Goal: Task Accomplishment & Management: Complete application form

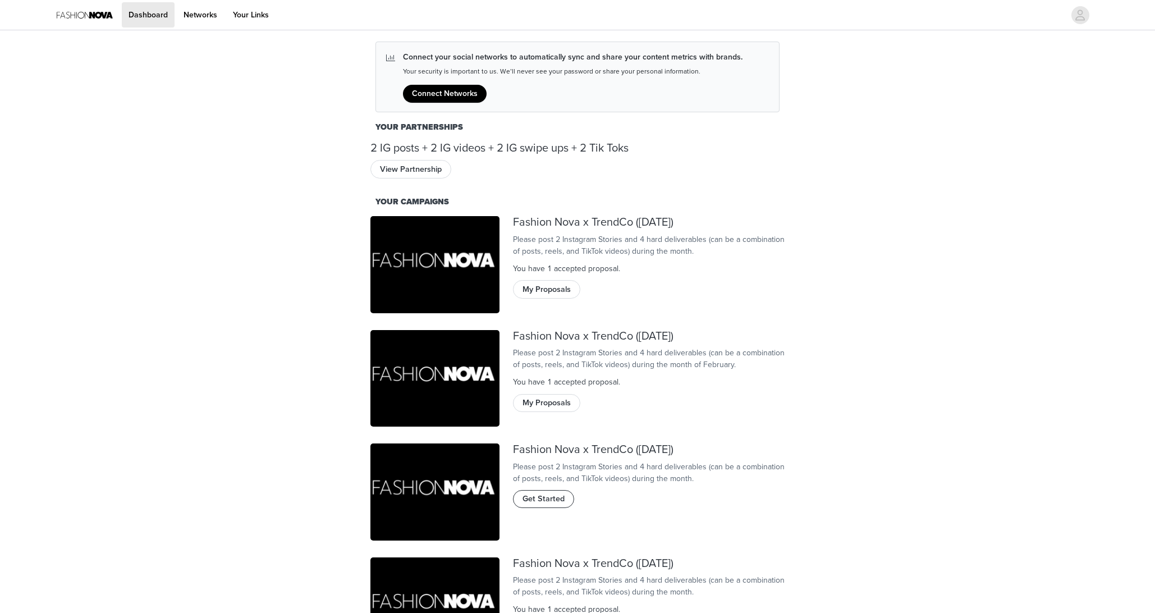
click at [550, 505] on span "Get Started" at bounding box center [543, 499] width 42 height 12
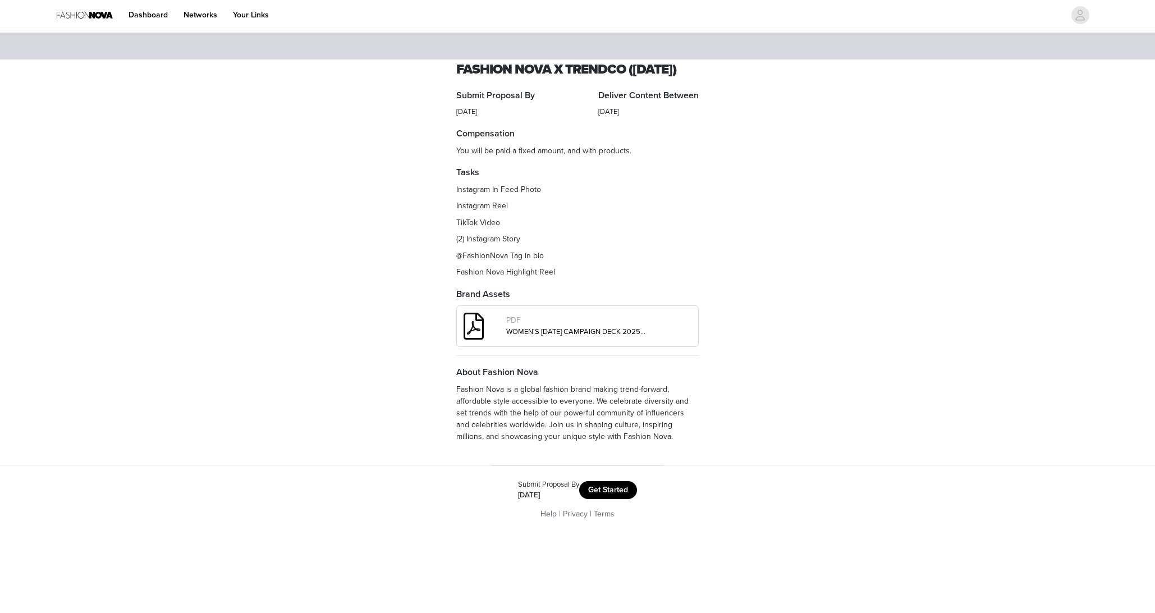
click at [621, 499] on button "Get Started" at bounding box center [608, 490] width 58 height 18
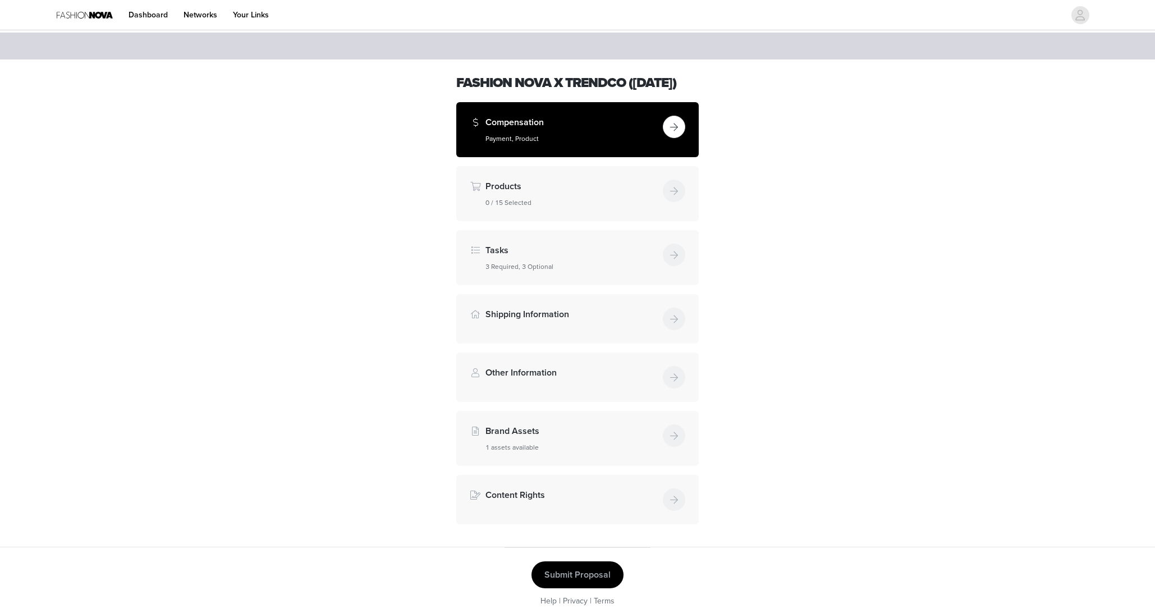
click at [621, 129] on h4 "Compensation" at bounding box center [571, 122] width 173 height 13
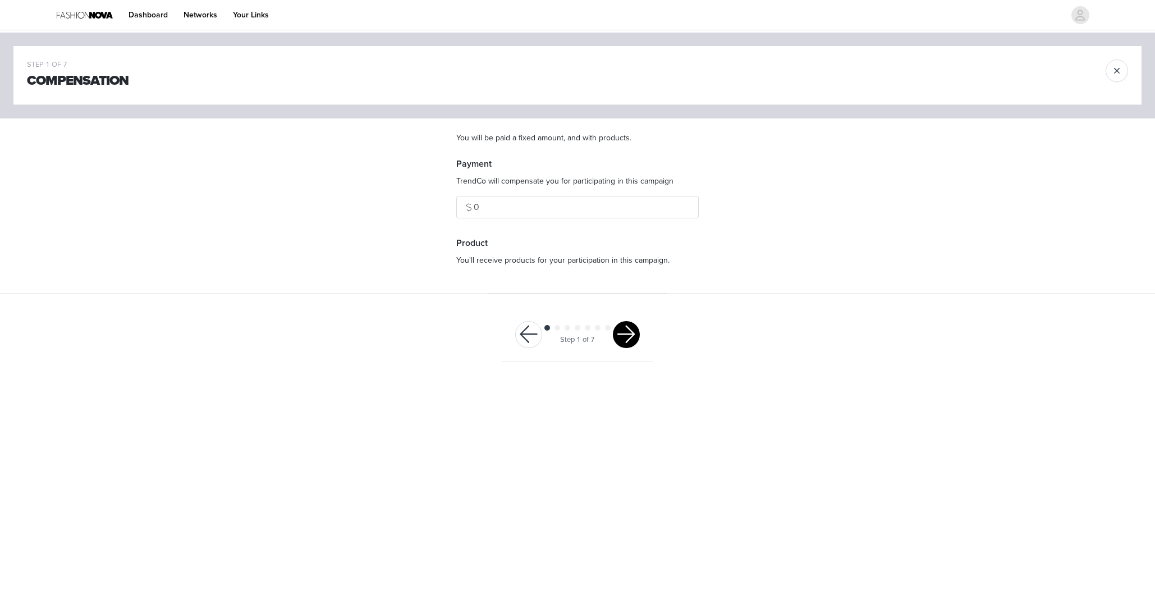
click at [628, 334] on button "button" at bounding box center [626, 334] width 27 height 27
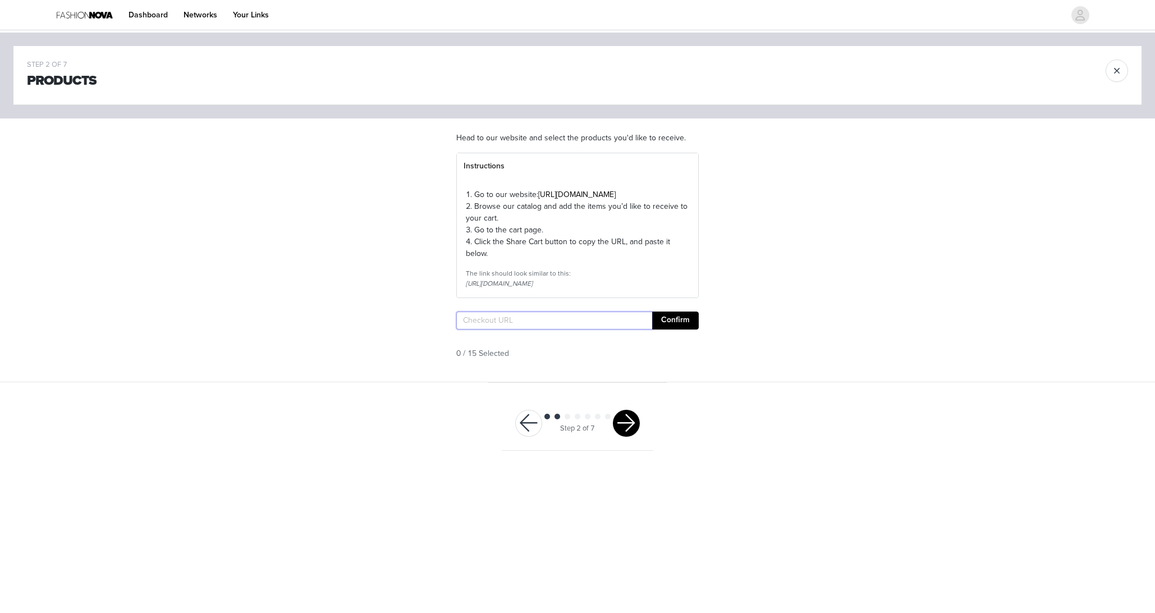
click at [629, 329] on input "text" at bounding box center [554, 320] width 196 height 18
paste input "https://www.fashionnova.com/pages/shared-cart/39290236141692:1,39269322686588:1…"
type input "https://www.fashionnova.com/pages/shared-cart/39290236141692:1,39269322686588:1…"
click at [676, 329] on button "Confirm" at bounding box center [675, 320] width 47 height 18
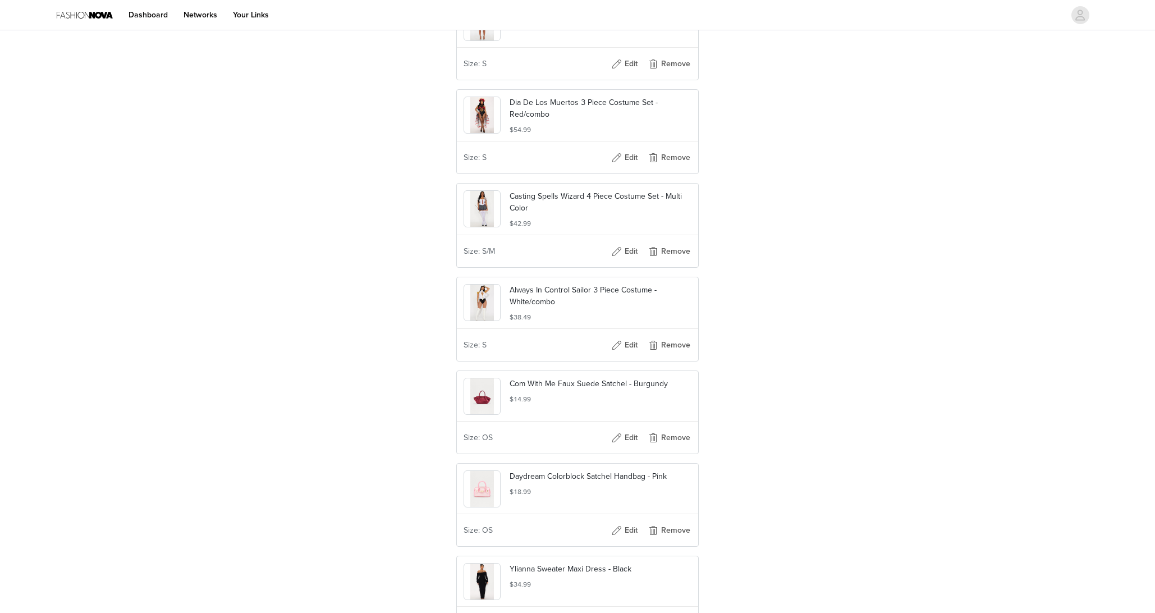
scroll to position [855, 0]
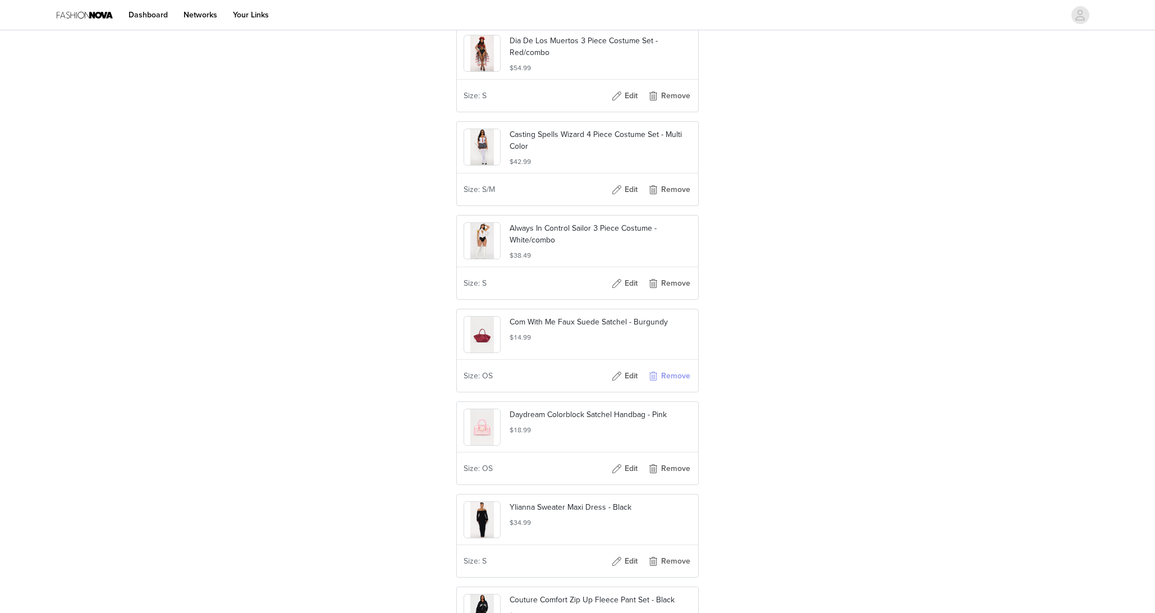
click at [684, 385] on button "Remove" at bounding box center [668, 376] width 45 height 18
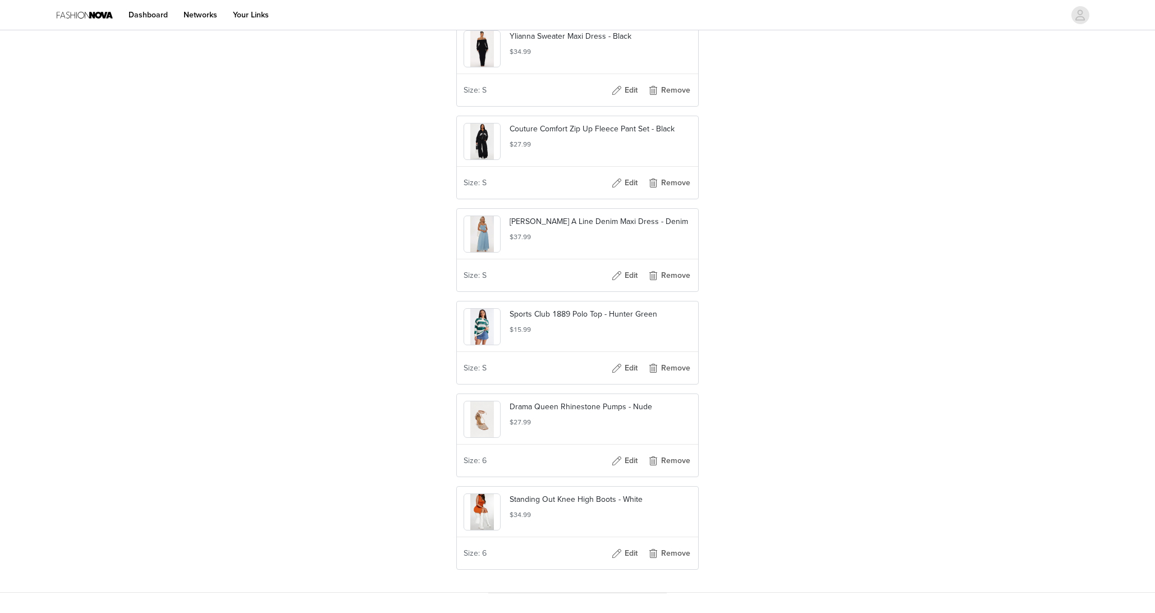
scroll to position [1265, 0]
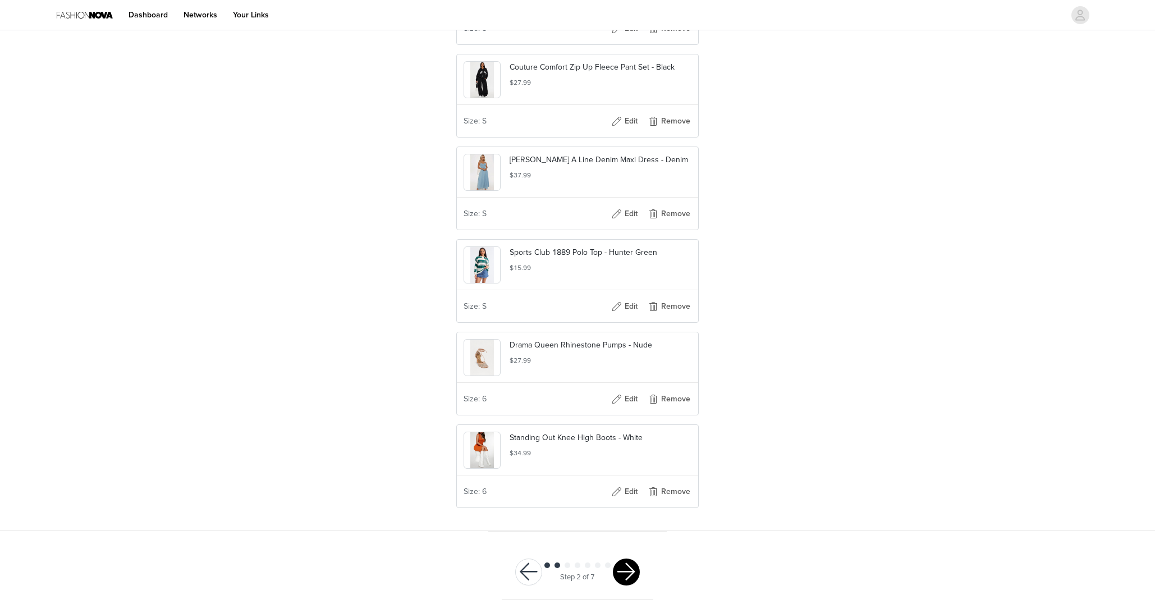
click at [625, 581] on button "button" at bounding box center [626, 571] width 27 height 27
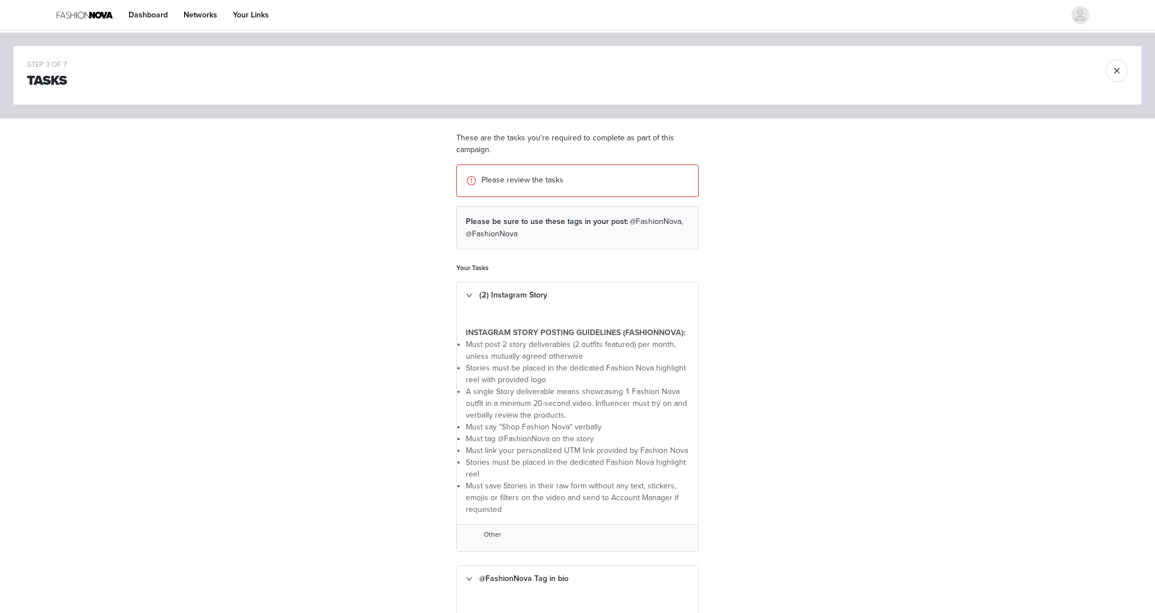
scroll to position [495, 0]
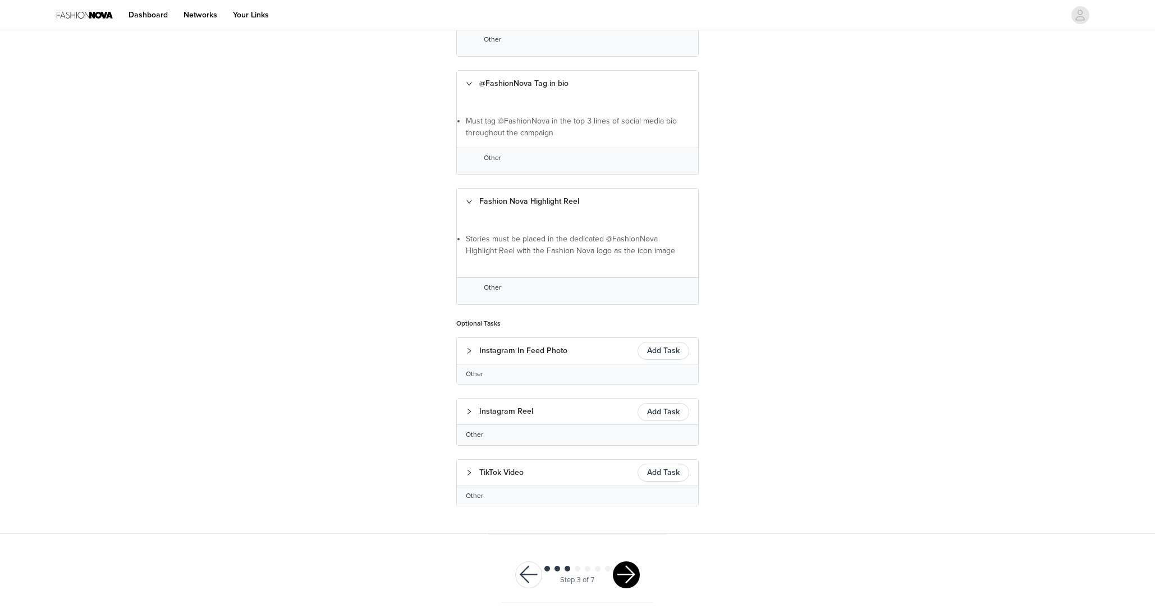
click at [629, 566] on button "button" at bounding box center [626, 574] width 27 height 27
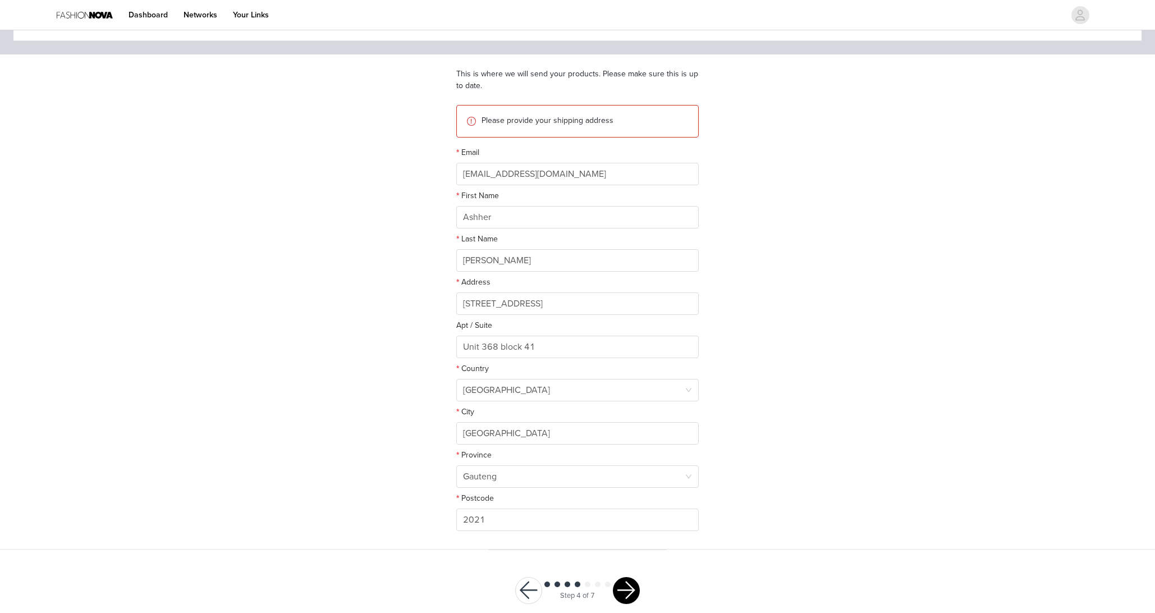
scroll to position [82, 0]
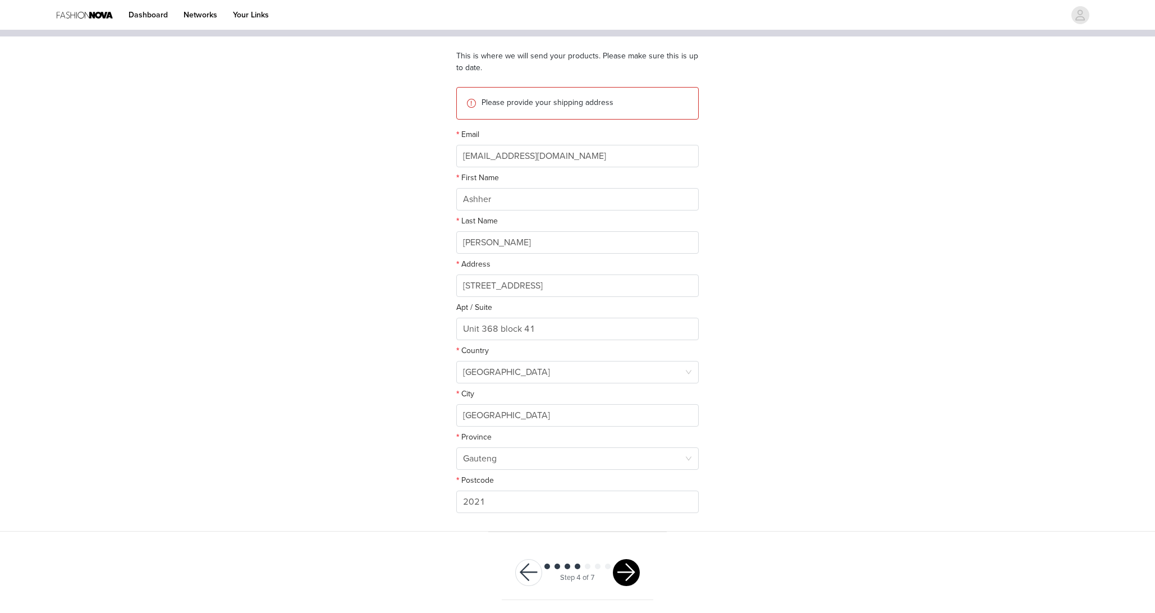
click at [628, 579] on button "button" at bounding box center [626, 572] width 27 height 27
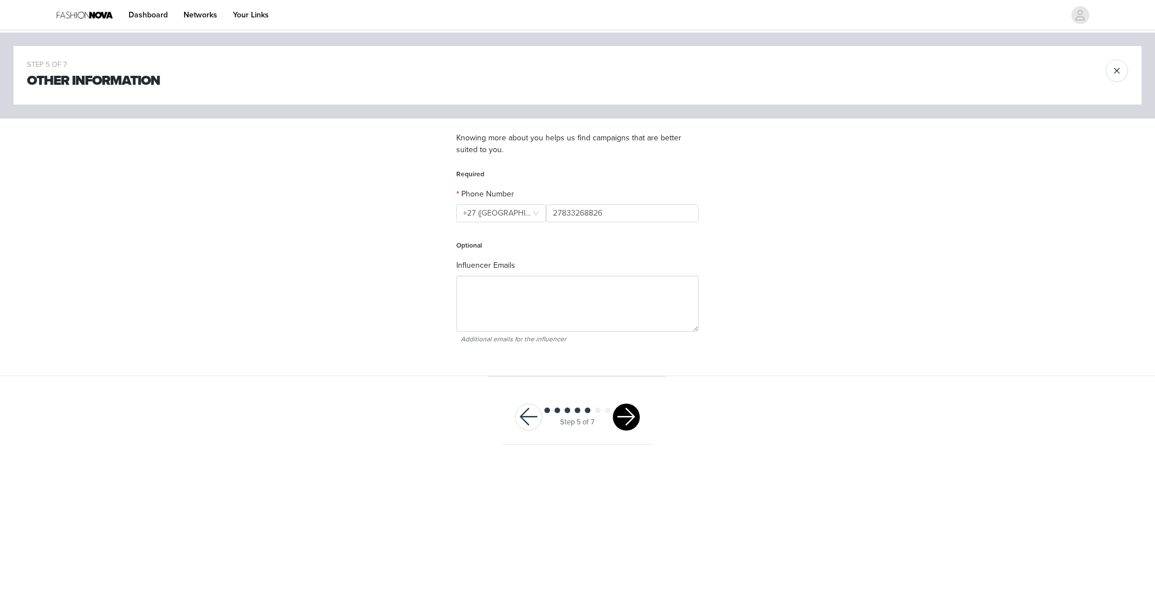
click at [618, 410] on button "button" at bounding box center [626, 416] width 27 height 27
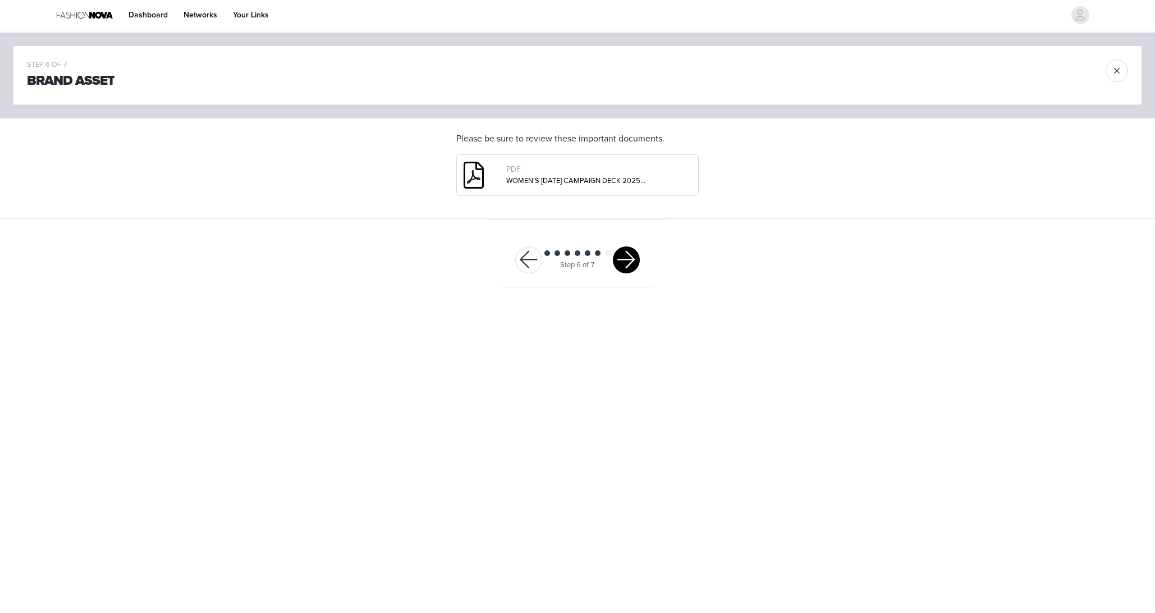
click at [625, 270] on button "button" at bounding box center [626, 259] width 27 height 27
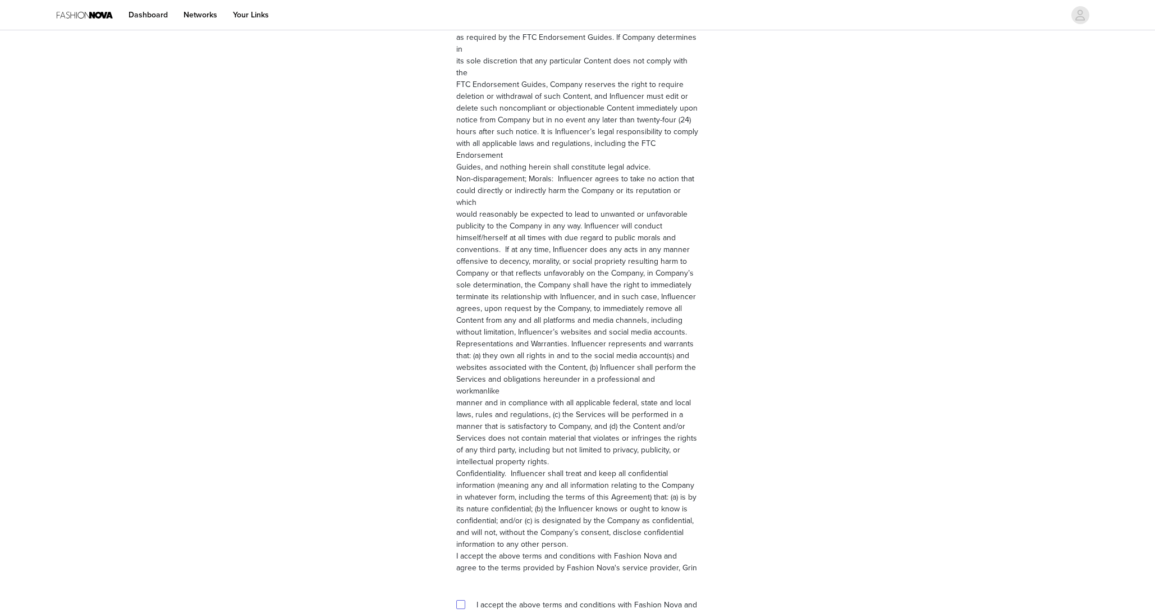
click at [460, 600] on input "checkbox" at bounding box center [460, 604] width 8 height 8
checkbox input "true"
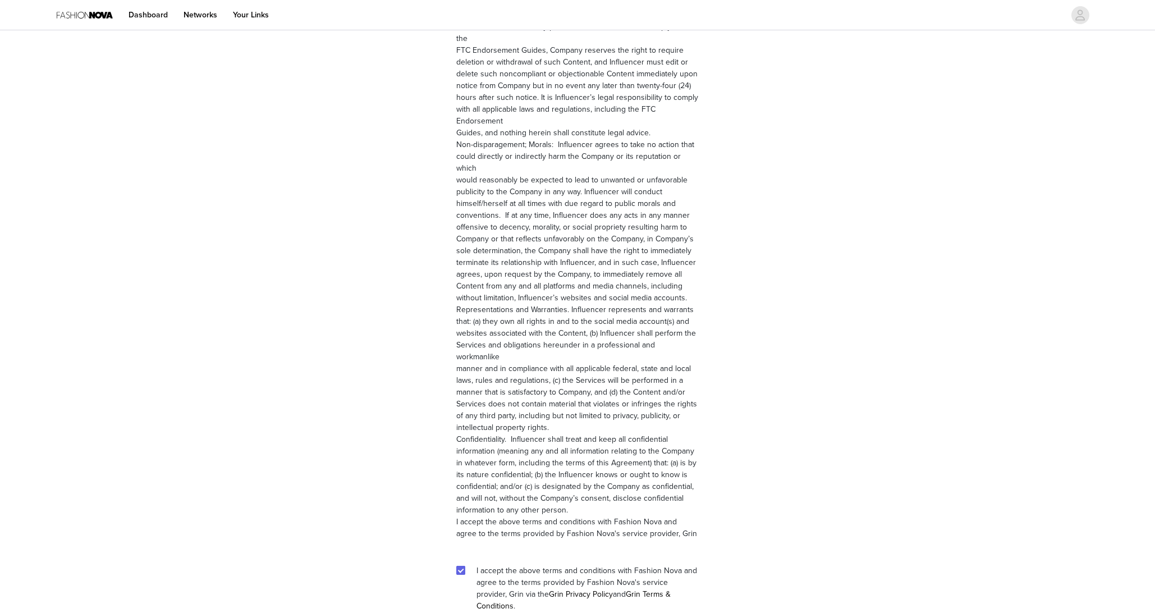
scroll to position [1374, 0]
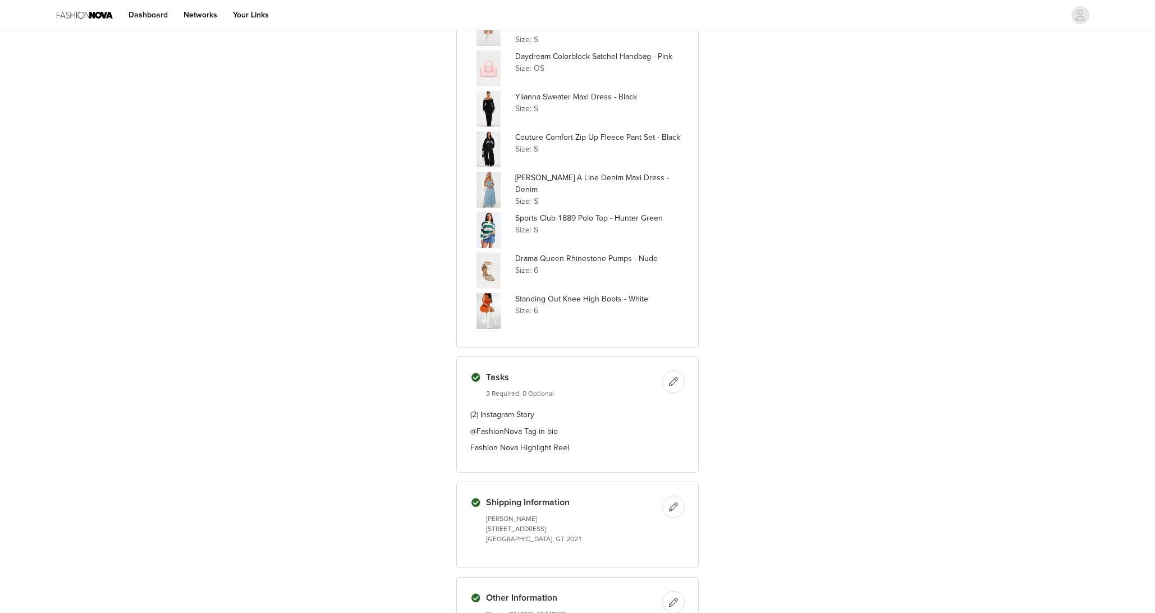
scroll to position [801, 0]
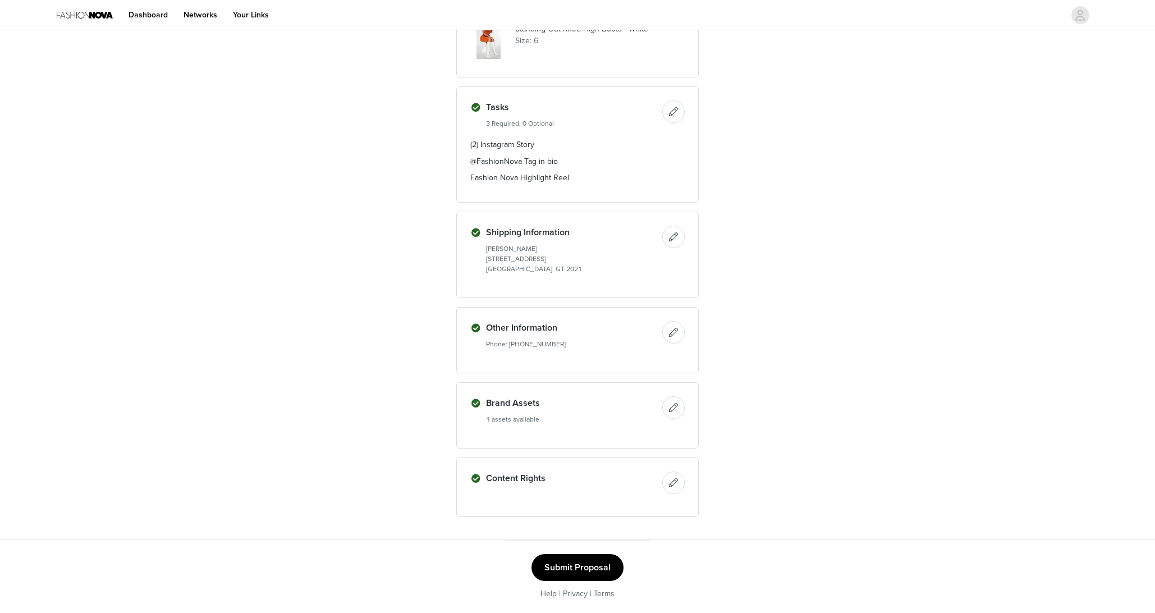
click at [597, 566] on button "Submit Proposal" at bounding box center [577, 567] width 92 height 27
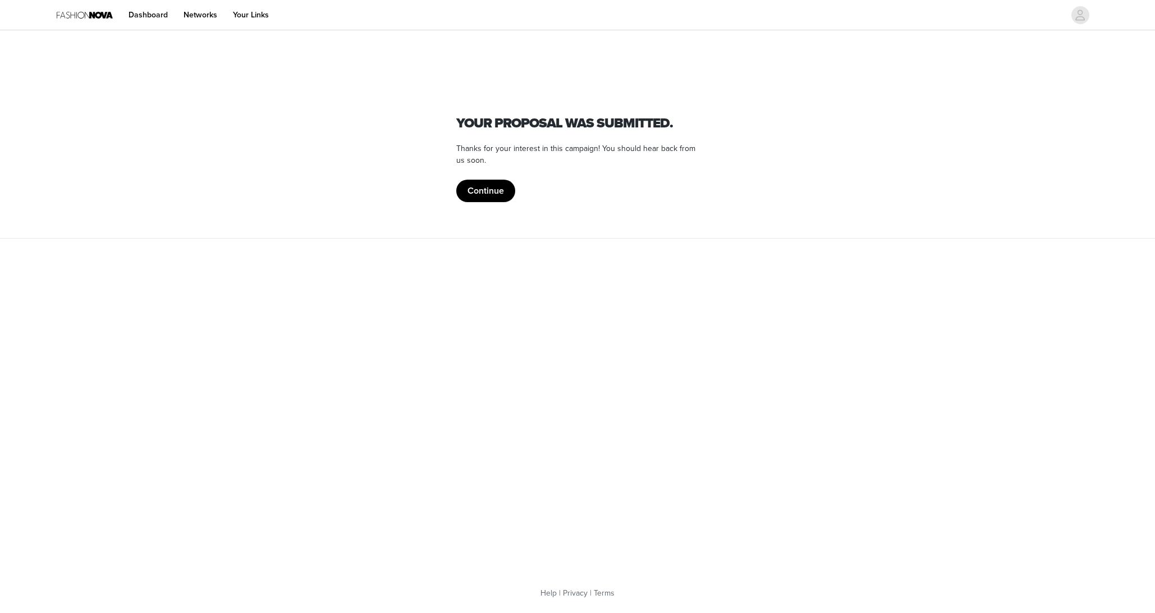
click at [511, 199] on button "Continue" at bounding box center [485, 191] width 59 height 22
